Goal: Information Seeking & Learning: Find specific fact

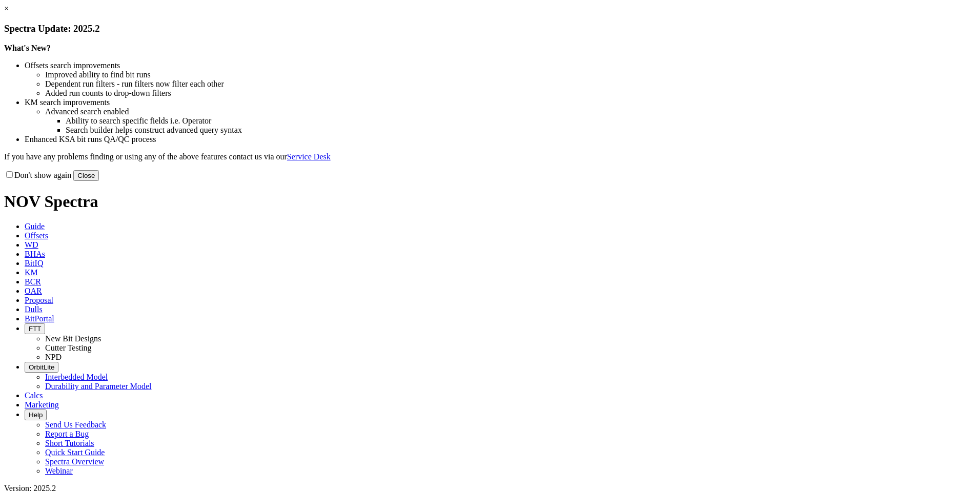
click at [99, 181] on button "Close" at bounding box center [86, 175] width 26 height 11
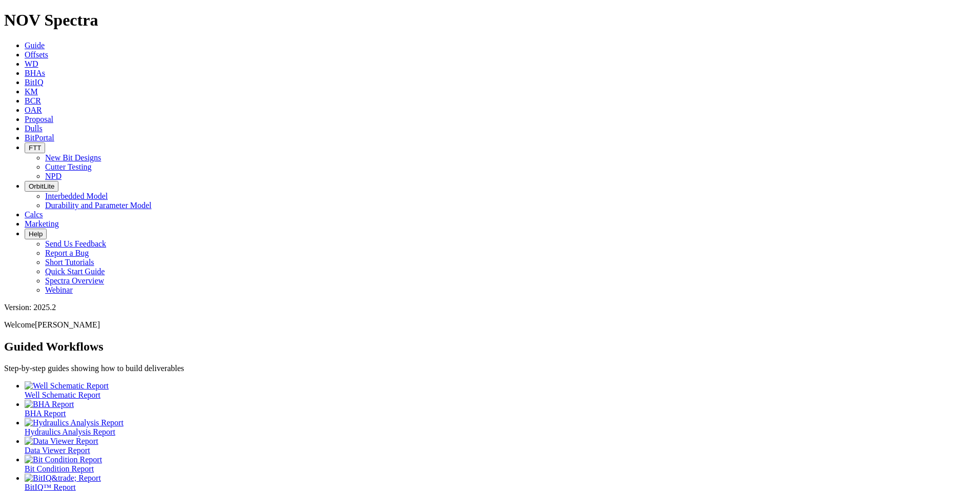
click at [25, 50] on icon at bounding box center [25, 54] width 0 height 9
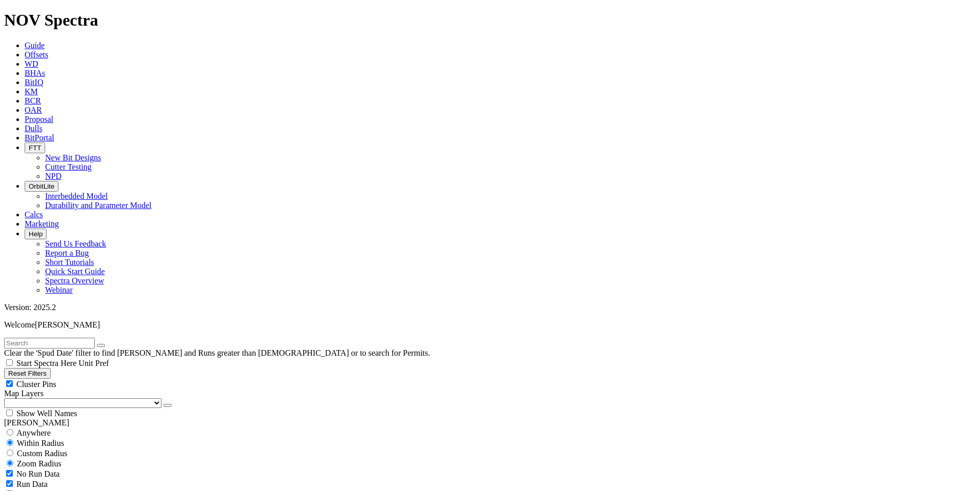
click at [50, 338] on input "text" at bounding box center [49, 343] width 91 height 11
type input "War Pig"
